Goal: Check status

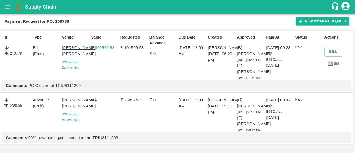
scroll to position [18, 0]
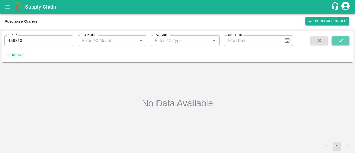
click at [344, 44] on button "submit" at bounding box center [341, 40] width 18 height 8
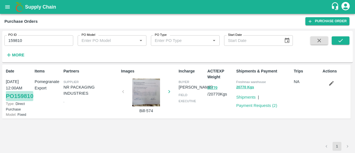
click at [11, 101] on link "PO 159810" at bounding box center [19, 96] width 27 height 10
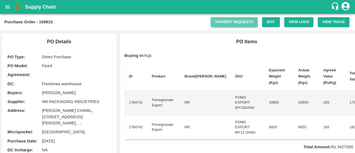
click at [250, 23] on link "Payment Requests" at bounding box center [234, 22] width 47 height 10
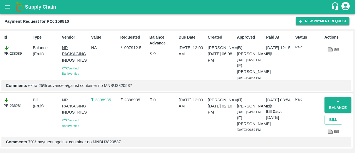
scroll to position [9, 0]
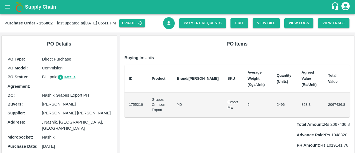
scroll to position [54, 0]
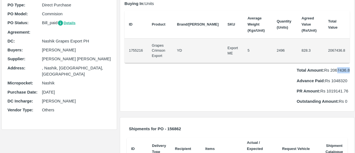
drag, startPoint x: 336, startPoint y: 67, endPoint x: 355, endPoint y: 67, distance: 18.6
click at [355, 67] on div "Supply Chain Purchase Order - 156862 last updated at 06 Aug 2025, 05:41 PM Upda…" at bounding box center [177, 76] width 355 height 153
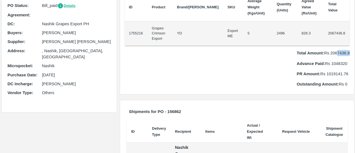
scroll to position [0, 0]
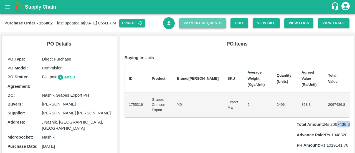
click at [210, 21] on link "Payment Requests" at bounding box center [202, 23] width 47 height 10
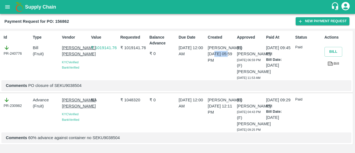
drag, startPoint x: 227, startPoint y: 52, endPoint x: 213, endPoint y: 54, distance: 14.5
click at [213, 54] on p "[DATE] 05:59 PM" at bounding box center [221, 57] width 27 height 12
click at [65, 20] on b "Payment Request for PO: 156862" at bounding box center [36, 21] width 65 height 4
copy b "156862"
